Goal: Task Accomplishment & Management: Manage account settings

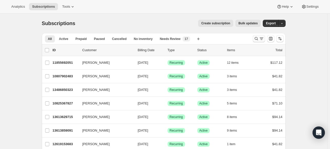
click at [256, 38] on icon "Search and filter results" at bounding box center [255, 38] width 3 height 3
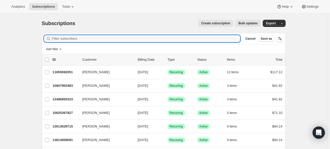
paste input "lrparks223@gmail.com"
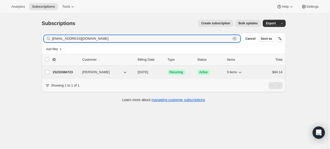
type input "lrparks223@gmail.com"
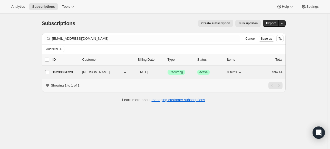
click at [72, 73] on p "15233384723" at bounding box center [66, 72] width 26 height 5
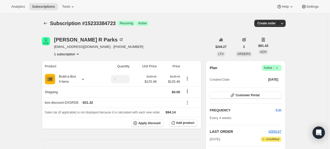
click at [279, 67] on icon at bounding box center [276, 67] width 5 height 5
click at [264, 87] on span "Cancel subscription" at bounding box center [270, 87] width 29 height 4
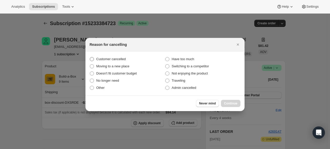
click at [128, 58] on label "Customer cancelled" at bounding box center [127, 59] width 75 height 7
click at [90, 57] on input "Customer cancelled" at bounding box center [90, 57] width 0 height 0
radio input "true"
click at [230, 105] on span "Continue" at bounding box center [230, 104] width 13 height 4
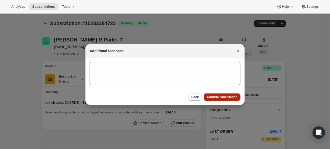
click at [229, 97] on span "Confirm cancellation" at bounding box center [222, 97] width 31 height 4
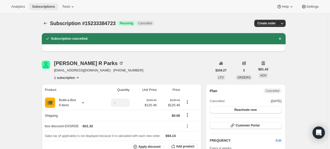
click at [52, 6] on span "Subscriptions" at bounding box center [43, 7] width 23 height 4
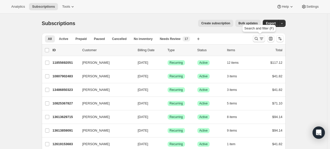
click at [260, 41] on icon "Search and filter results" at bounding box center [261, 38] width 5 height 5
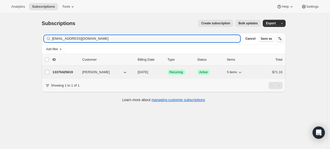
type input "susangordonsg57@gmail.com"
click at [73, 71] on p "13370425619" at bounding box center [66, 72] width 26 height 5
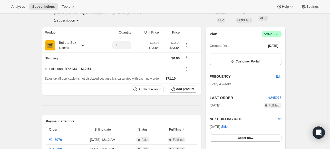
scroll to position [26, 0]
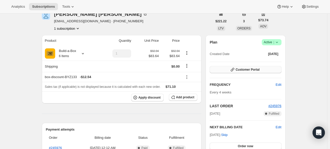
click at [262, 70] on button "Customer Portal" at bounding box center [246, 69] width 72 height 7
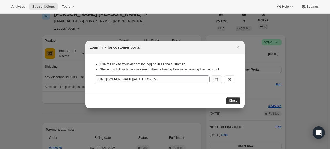
click at [215, 79] on icon ":rto:" at bounding box center [216, 79] width 5 height 5
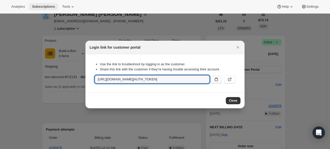
click at [41, 6] on span "Subscriptions" at bounding box center [43, 7] width 23 height 4
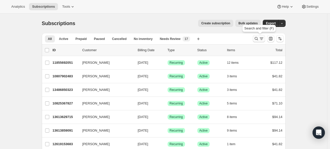
click at [258, 38] on icon "Search and filter results" at bounding box center [256, 38] width 5 height 5
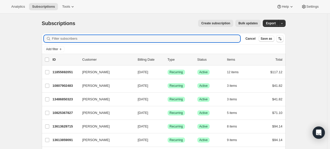
paste input "mark@domaintheory.com"
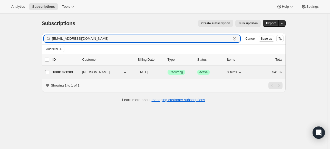
type input "mark@domaintheory.com"
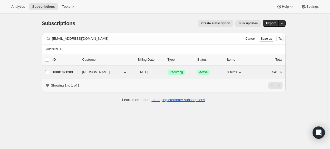
click at [65, 69] on div "10801021203 Mark Levine 10/19/2025 Success Recurring Success Active 3 items $41…" at bounding box center [168, 72] width 230 height 7
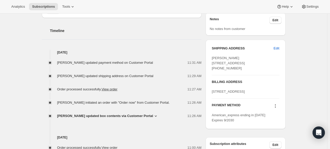
scroll to position [128, 0]
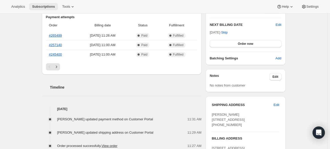
click at [48, 9] on button "Subscriptions" at bounding box center [43, 6] width 29 height 7
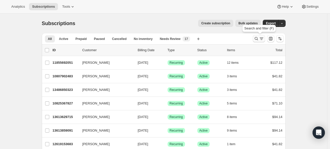
click at [259, 39] on icon "Search and filter results" at bounding box center [256, 38] width 5 height 5
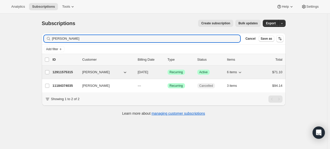
type input "[PERSON_NAME]"
click at [64, 70] on p "12911575315" at bounding box center [66, 72] width 26 height 5
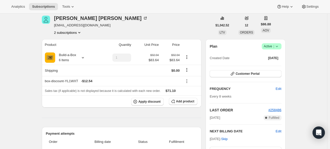
scroll to position [13, 0]
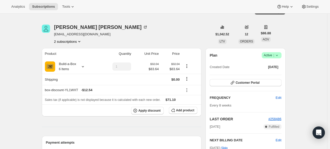
click at [276, 54] on icon at bounding box center [276, 55] width 5 height 5
click at [266, 72] on span "Cancel subscription" at bounding box center [270, 74] width 29 height 4
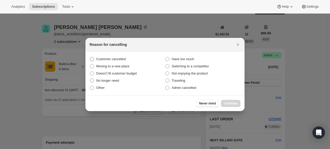
click at [122, 57] on span "Customer cancelled" at bounding box center [111, 59] width 30 height 4
click at [90, 57] on input "Customer cancelled" at bounding box center [90, 57] width 0 height 0
radio input "true"
click at [226, 104] on span "Continue" at bounding box center [230, 104] width 13 height 4
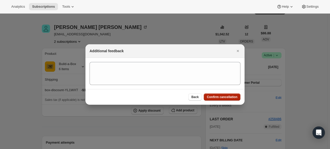
click at [217, 99] on span "Confirm cancellation" at bounding box center [222, 97] width 31 height 4
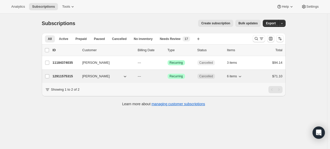
click at [64, 76] on p "12911575315" at bounding box center [66, 76] width 26 height 5
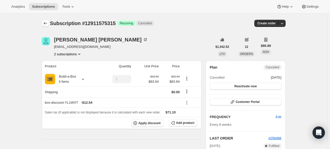
click at [48, 21] on icon "Subscriptions" at bounding box center [45, 23] width 5 height 5
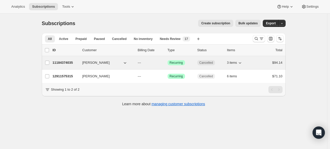
click at [68, 65] on div "11184374035 [PERSON_NAME] --- Success Recurring Cancelled 3 items $94.14" at bounding box center [168, 62] width 230 height 7
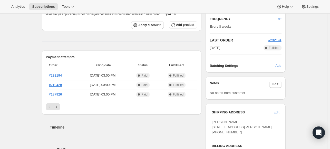
scroll to position [51, 0]
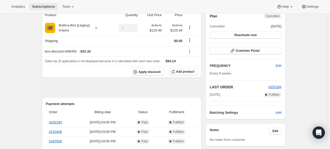
click at [43, 10] on button "Subscriptions" at bounding box center [43, 6] width 29 height 7
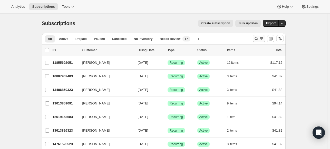
click at [257, 39] on icon "Search and filter results" at bounding box center [256, 38] width 5 height 5
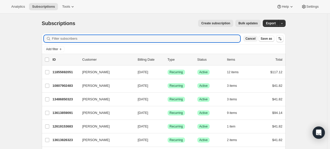
paste input "[EMAIL_ADDRESS][DOMAIN_NAME]"
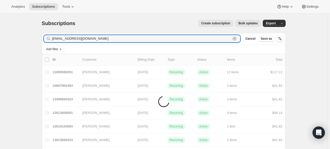
type input "[EMAIL_ADDRESS][DOMAIN_NAME]"
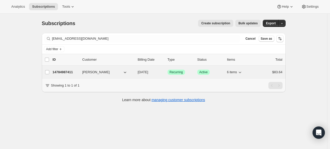
click at [69, 73] on p "14784987411" at bounding box center [66, 72] width 26 height 5
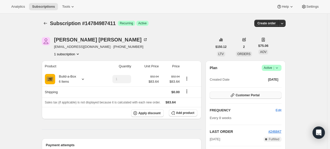
click at [277, 94] on button "Customer Portal" at bounding box center [246, 95] width 72 height 7
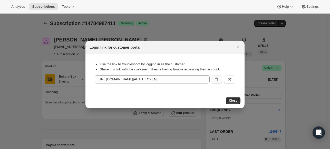
click at [214, 76] on button ":rlg:" at bounding box center [216, 79] width 11 height 8
click at [52, 7] on span "Subscriptions" at bounding box center [43, 7] width 23 height 4
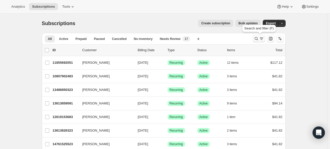
click at [254, 38] on button "Search and filter results" at bounding box center [259, 38] width 12 height 7
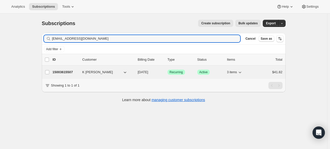
type input "[EMAIL_ADDRESS][DOMAIN_NAME]"
click at [61, 72] on p "15003615507" at bounding box center [66, 72] width 26 height 5
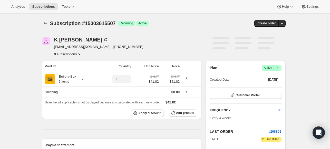
click at [277, 66] on icon at bounding box center [276, 67] width 5 height 5
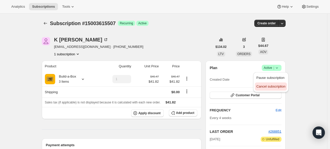
click at [264, 86] on span "Cancel subscription" at bounding box center [270, 87] width 29 height 4
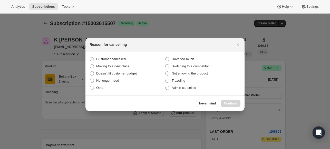
click at [100, 61] on label "Customer cancelled" at bounding box center [127, 59] width 75 height 7
click at [90, 57] on input "Customer cancelled" at bounding box center [90, 57] width 0 height 0
radio input "true"
click at [224, 102] on span "Continue" at bounding box center [230, 104] width 13 height 4
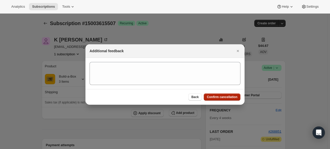
click at [217, 98] on span "Confirm cancellation" at bounding box center [222, 97] width 31 height 4
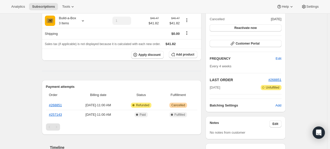
scroll to position [128, 0]
